Goal: Book appointment/travel/reservation

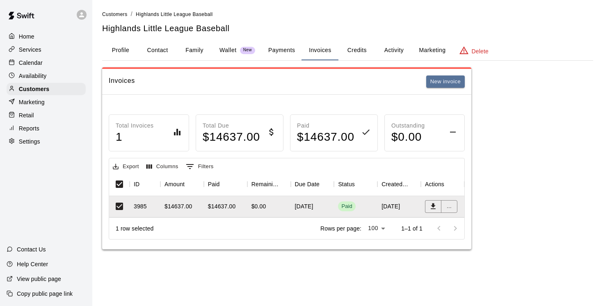
click at [23, 64] on p "Calendar" at bounding box center [31, 63] width 24 height 8
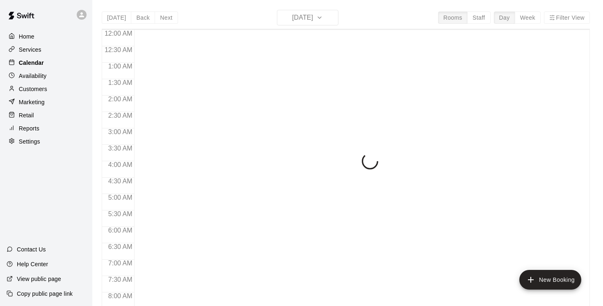
scroll to position [256, 0]
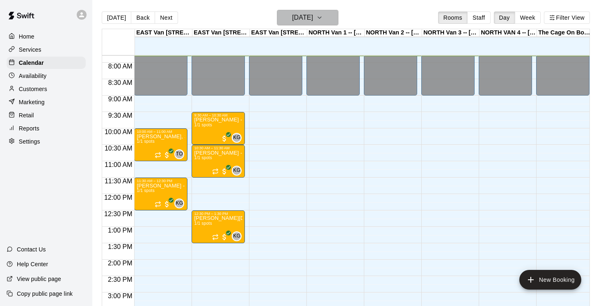
click at [338, 18] on button "Saturday Sep 13" at bounding box center [308, 18] width 62 height 16
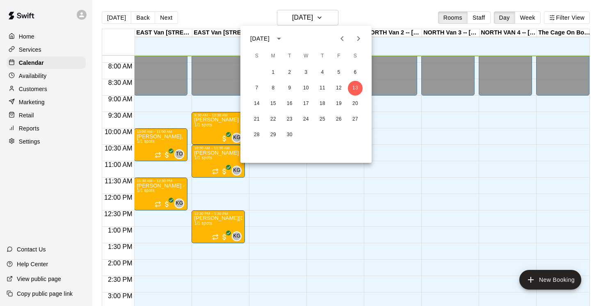
click at [360, 35] on icon "Next month" at bounding box center [359, 39] width 10 height 10
click at [258, 118] on button "19" at bounding box center [257, 119] width 15 height 15
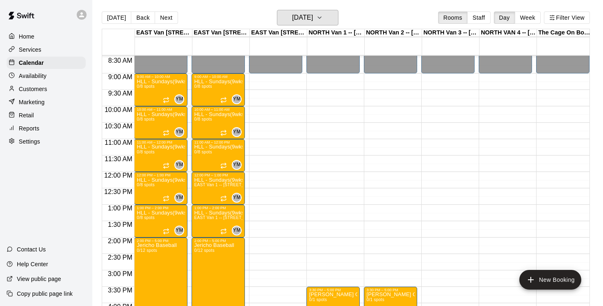
scroll to position [273, 0]
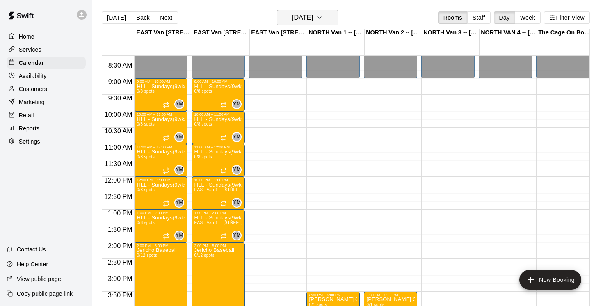
click at [323, 16] on icon "button" at bounding box center [320, 18] width 7 height 10
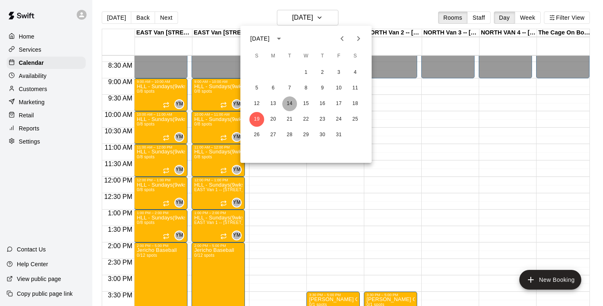
click at [289, 103] on button "14" at bounding box center [289, 103] width 15 height 15
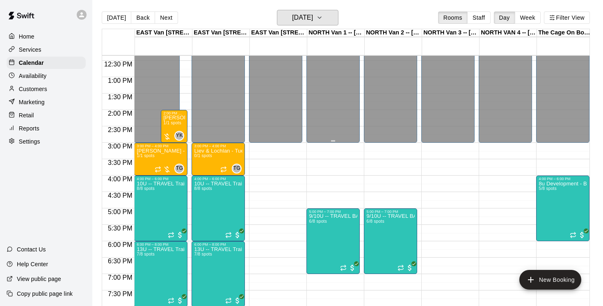
scroll to position [408, 0]
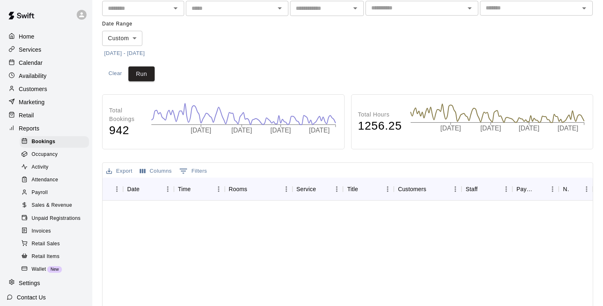
scroll to position [1790, 0]
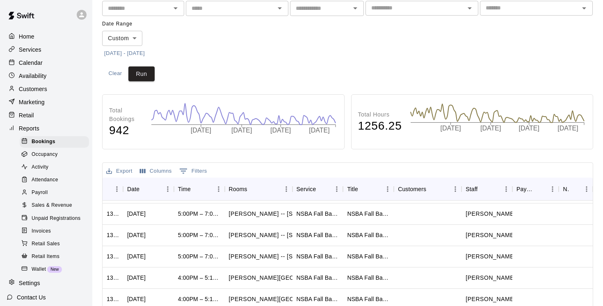
click at [35, 48] on p "Services" at bounding box center [30, 50] width 23 height 8
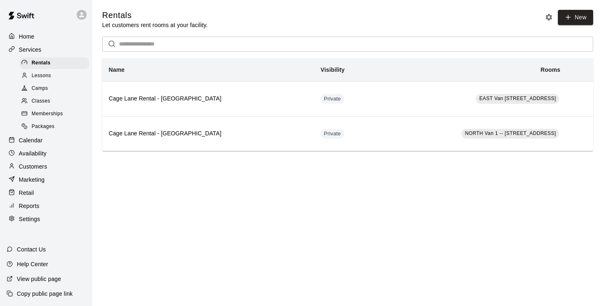
click at [50, 86] on div "Camps" at bounding box center [54, 88] width 69 height 11
